Goal: Information Seeking & Learning: Find specific fact

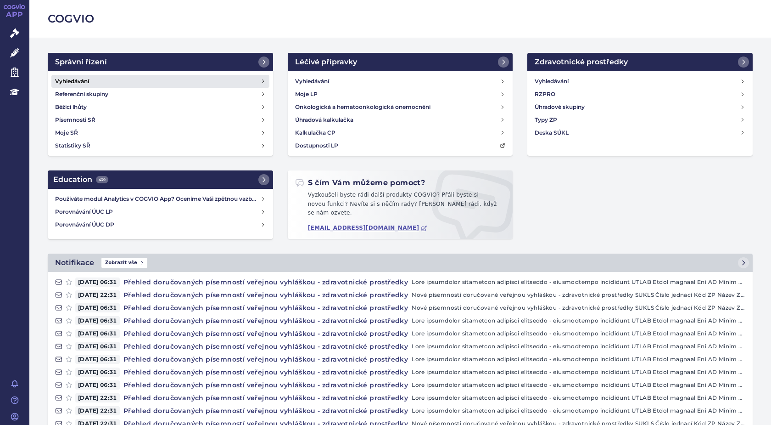
click at [84, 80] on h4 "Vyhledávání" at bounding box center [72, 81] width 34 height 9
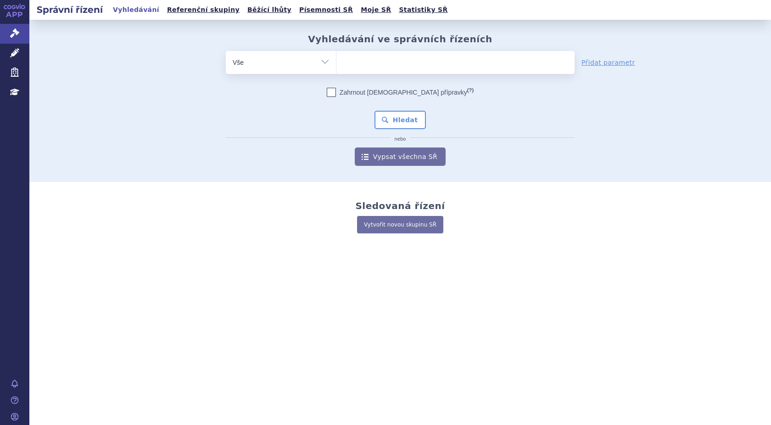
type input "SUKLS298611/2024"
select select "SUKLS298611/2024"
click at [398, 118] on button "Hledat" at bounding box center [401, 120] width 52 height 18
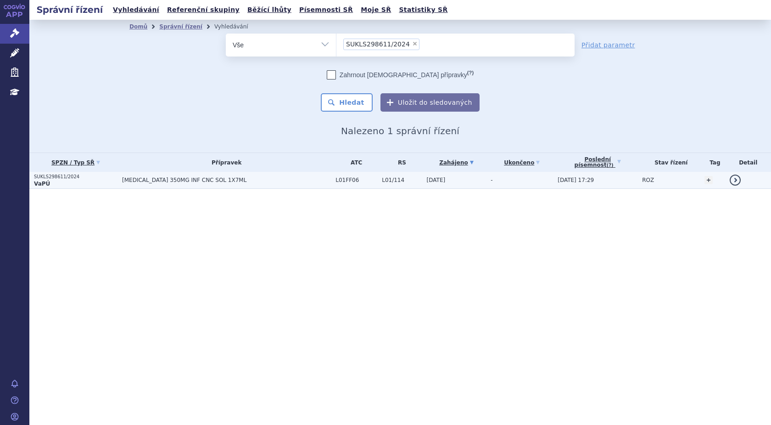
click at [49, 180] on p "VaPÚ" at bounding box center [76, 183] width 84 height 7
